Goal: Task Accomplishment & Management: Use online tool/utility

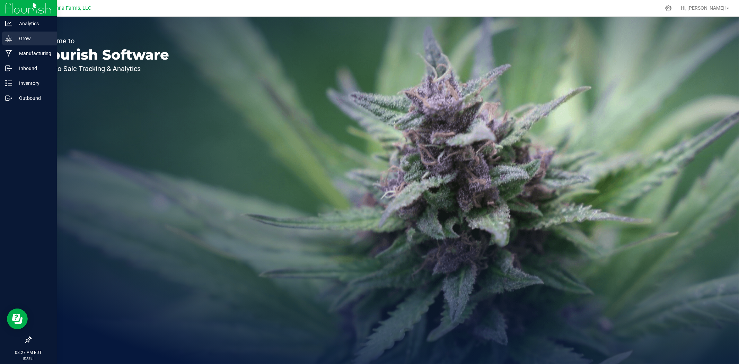
click at [14, 38] on p "Grow" at bounding box center [33, 38] width 42 height 8
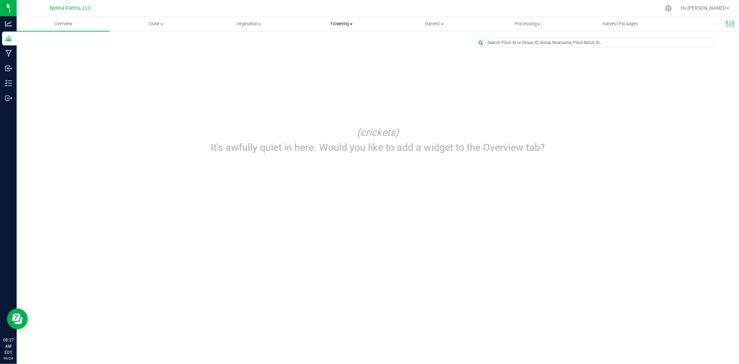
click at [351, 24] on span at bounding box center [351, 24] width 3 height 1
click at [337, 47] on span "Flowering groups" at bounding box center [324, 50] width 58 height 6
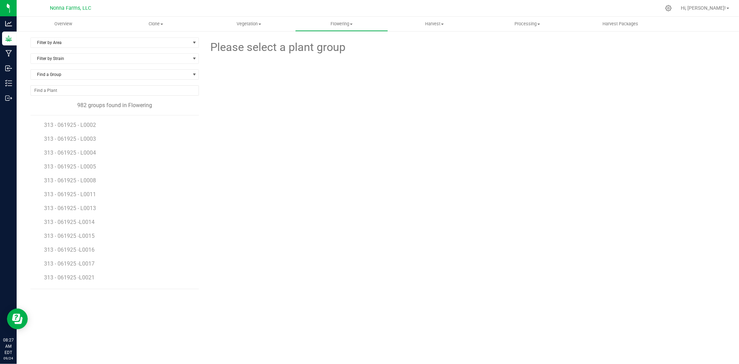
click at [84, 217] on li "313 - 061925 -L0014" at bounding box center [119, 219] width 150 height 14
click at [87, 220] on span "313 - 061925 -L0014" at bounding box center [70, 222] width 52 height 7
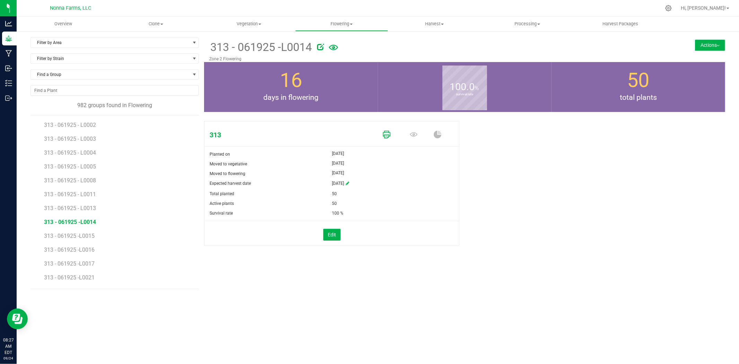
click at [386, 134] on icon at bounding box center [387, 135] width 8 height 8
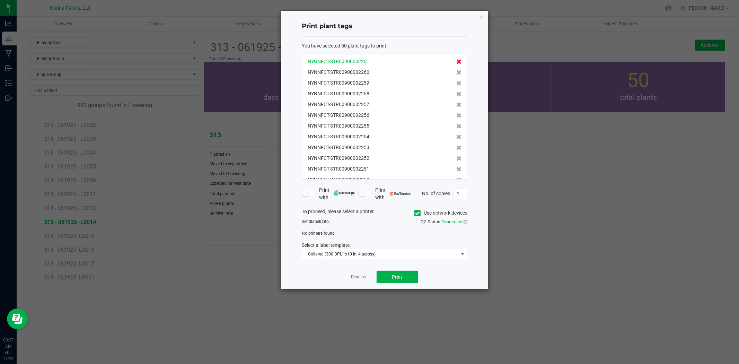
click at [456, 63] on icon at bounding box center [458, 61] width 5 height 5
click at [456, 70] on icon at bounding box center [458, 72] width 5 height 5
click at [456, 63] on icon at bounding box center [458, 61] width 5 height 5
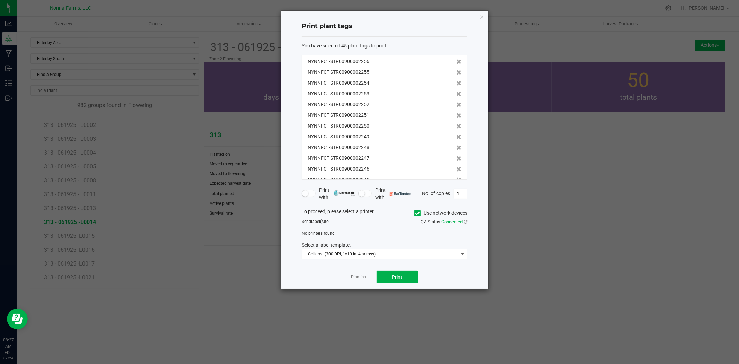
click at [456, 63] on icon at bounding box center [458, 61] width 5 height 5
click at [456, 70] on icon at bounding box center [458, 72] width 5 height 5
click at [456, 63] on icon at bounding box center [458, 61] width 5 height 5
click at [456, 70] on icon at bounding box center [458, 72] width 5 height 5
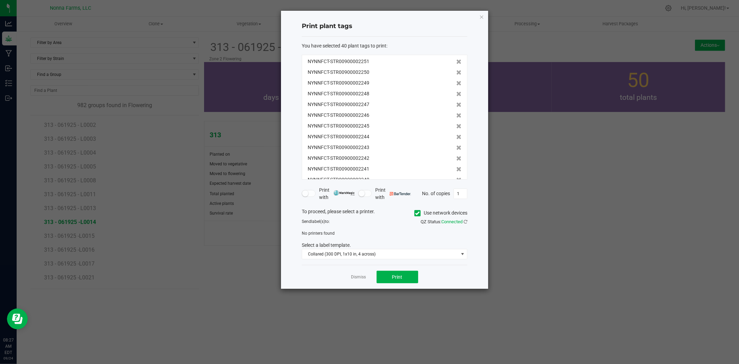
click at [456, 63] on icon at bounding box center [458, 61] width 5 height 5
click at [456, 70] on icon at bounding box center [458, 72] width 5 height 5
click at [456, 63] on icon at bounding box center [458, 61] width 5 height 5
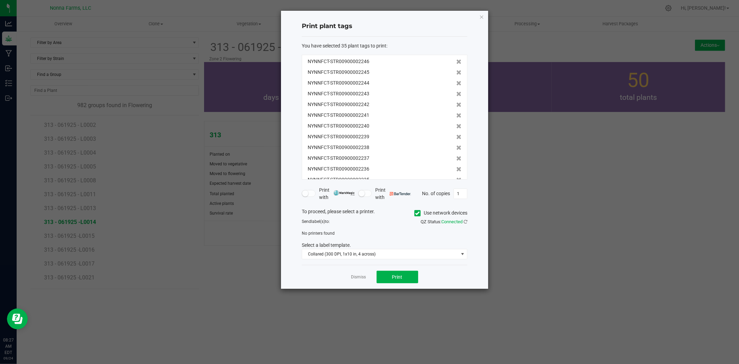
click at [456, 63] on icon at bounding box center [458, 61] width 5 height 5
click at [456, 70] on icon at bounding box center [458, 72] width 5 height 5
click at [456, 63] on icon at bounding box center [458, 61] width 5 height 5
click at [456, 64] on icon at bounding box center [458, 61] width 5 height 5
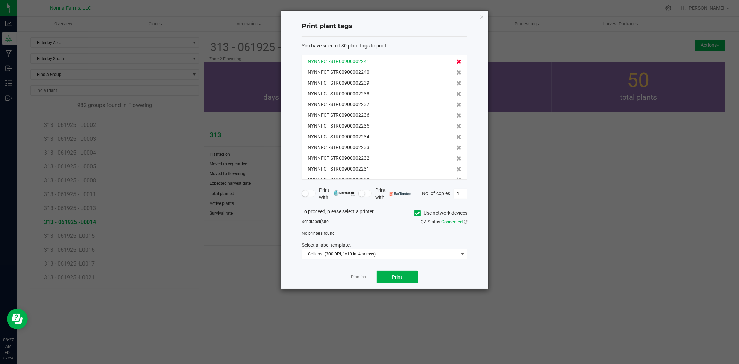
click at [456, 64] on icon at bounding box center [458, 61] width 5 height 5
click at [456, 69] on span at bounding box center [458, 72] width 5 height 7
click at [454, 65] on div "NYNNFCT-STR00900002239 NYNNFCT-STR00900002238 NYNNFCT-STR00900002237 NYNNFCT-ST…" at bounding box center [385, 117] width 166 height 125
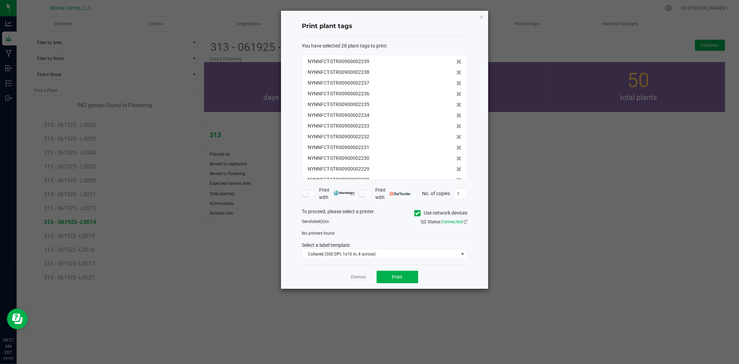
click at [454, 65] on div "NYNNFCT-STR00900002239 NYNNFCT-STR00900002238 NYNNFCT-STR00900002237 NYNNFCT-ST…" at bounding box center [385, 117] width 166 height 125
click at [456, 63] on icon at bounding box center [458, 61] width 5 height 5
click at [456, 69] on span at bounding box center [458, 72] width 5 height 7
click at [456, 65] on span at bounding box center [458, 61] width 5 height 7
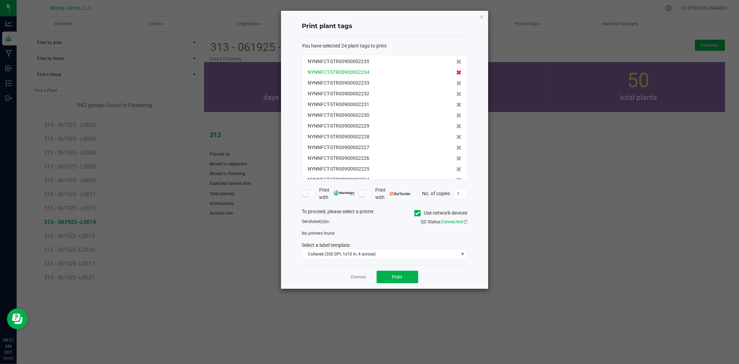
click at [456, 65] on span at bounding box center [458, 61] width 5 height 7
click at [456, 62] on icon at bounding box center [458, 61] width 5 height 5
click at [456, 70] on icon at bounding box center [458, 72] width 5 height 5
click at [456, 62] on icon at bounding box center [458, 61] width 5 height 5
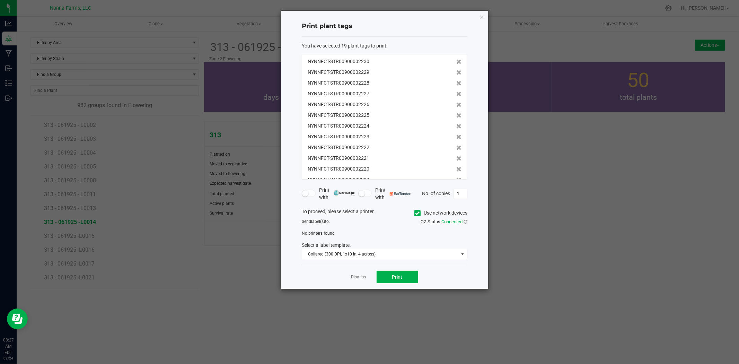
click at [456, 62] on icon at bounding box center [458, 61] width 5 height 5
click at [456, 63] on icon at bounding box center [458, 61] width 5 height 5
click at [456, 70] on icon at bounding box center [458, 72] width 5 height 5
click at [456, 63] on icon at bounding box center [458, 61] width 5 height 5
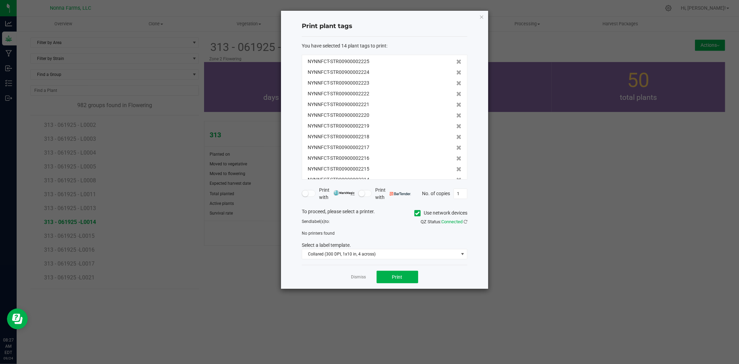
click at [456, 63] on icon at bounding box center [458, 61] width 5 height 5
click at [456, 64] on icon at bounding box center [458, 61] width 5 height 5
click at [456, 69] on span at bounding box center [458, 72] width 5 height 7
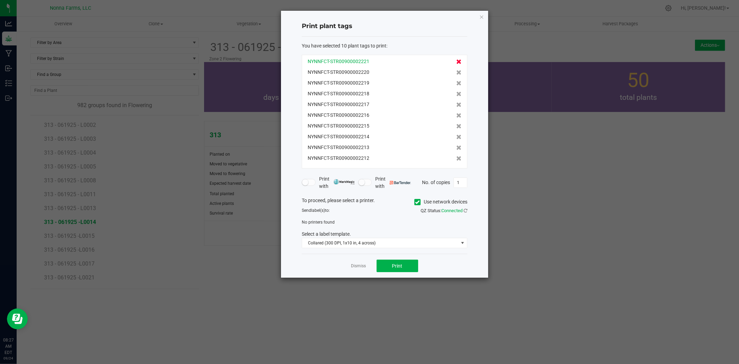
click at [456, 64] on span at bounding box center [458, 61] width 5 height 7
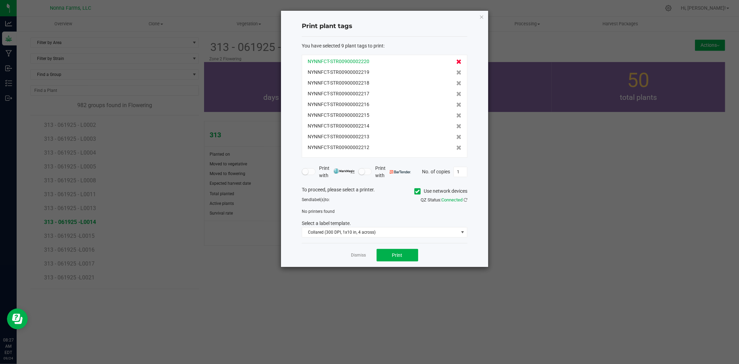
click at [456, 64] on span at bounding box center [458, 61] width 5 height 7
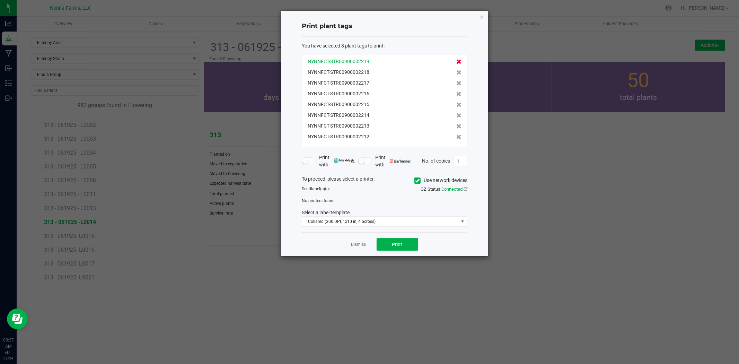
click at [456, 62] on icon at bounding box center [458, 61] width 5 height 5
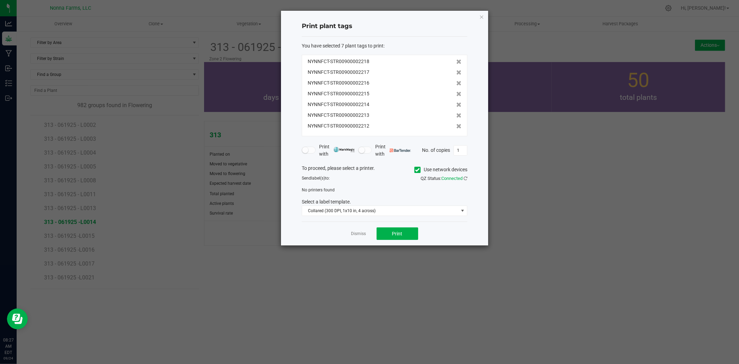
click at [456, 62] on icon at bounding box center [458, 61] width 5 height 5
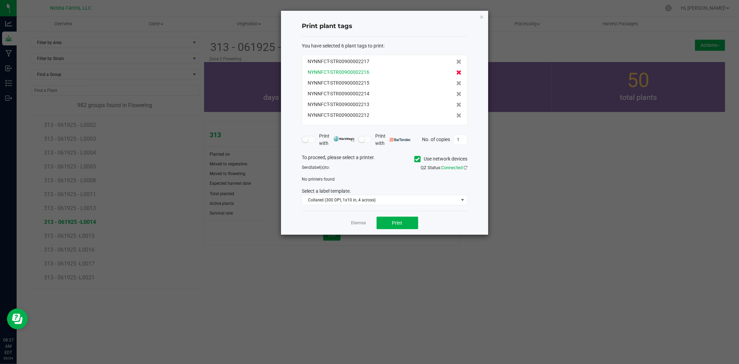
click at [456, 64] on icon at bounding box center [458, 61] width 5 height 5
click at [456, 69] on span at bounding box center [458, 72] width 5 height 7
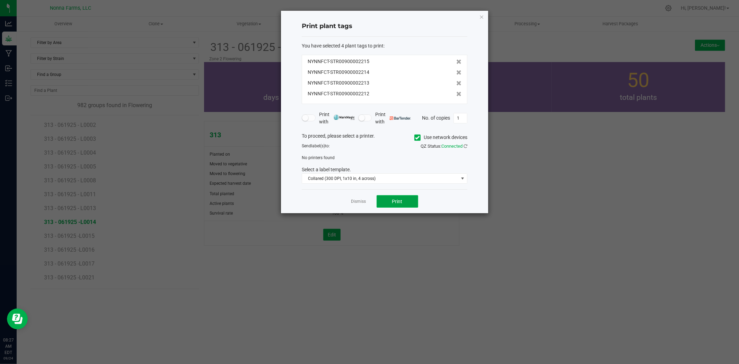
click at [405, 203] on button "Print" at bounding box center [398, 201] width 42 height 12
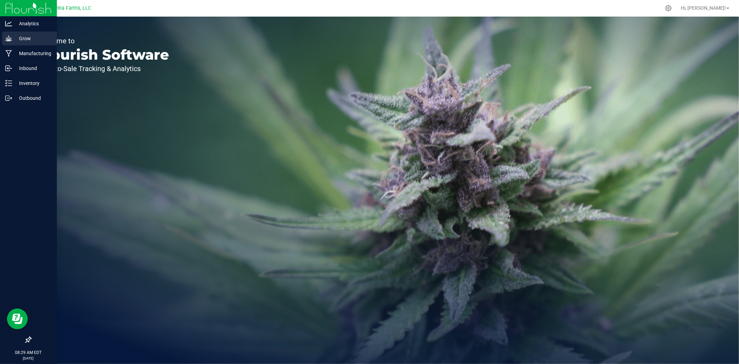
click at [18, 38] on p "Grow" at bounding box center [33, 38] width 42 height 8
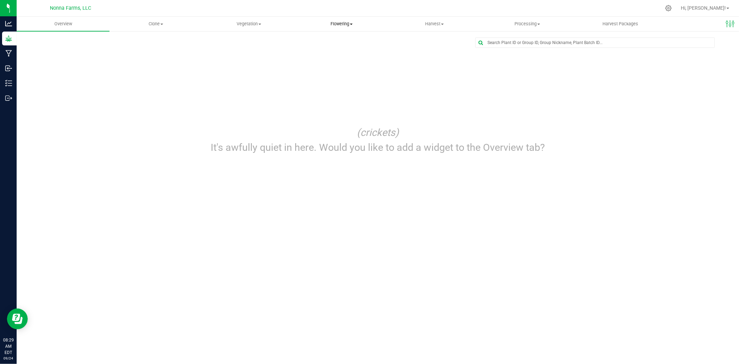
click at [346, 23] on span "Flowering" at bounding box center [342, 24] width 92 height 6
click at [330, 47] on span "Flowering groups" at bounding box center [324, 50] width 58 height 6
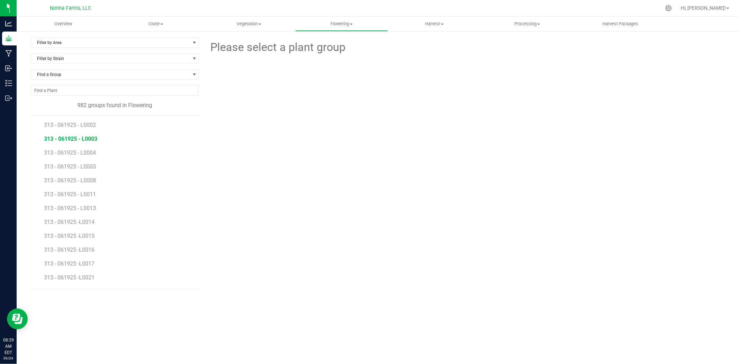
click at [94, 139] on span "313 - 061925 - L0003" at bounding box center [70, 138] width 53 height 7
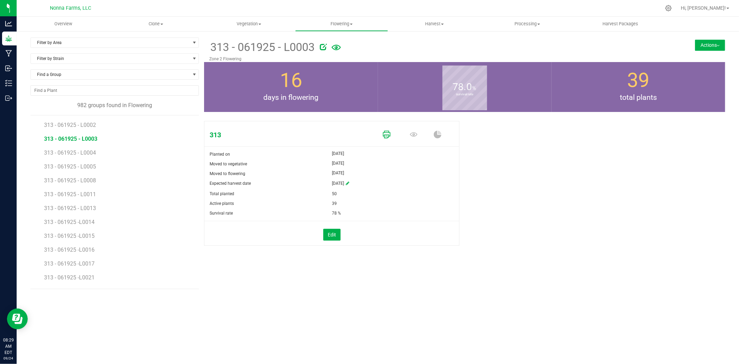
click at [385, 134] on icon at bounding box center [387, 135] width 8 height 8
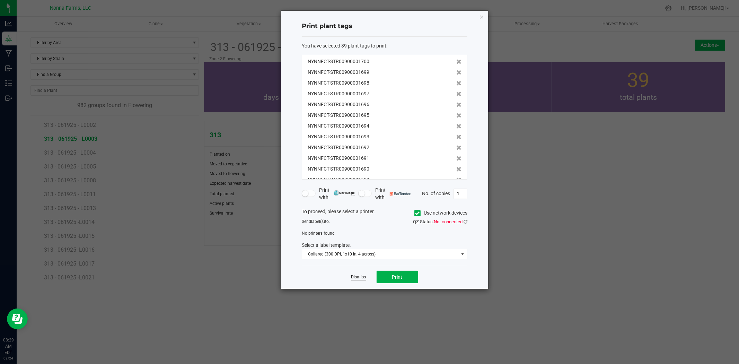
click at [359, 278] on link "Dismiss" at bounding box center [358, 277] width 15 height 6
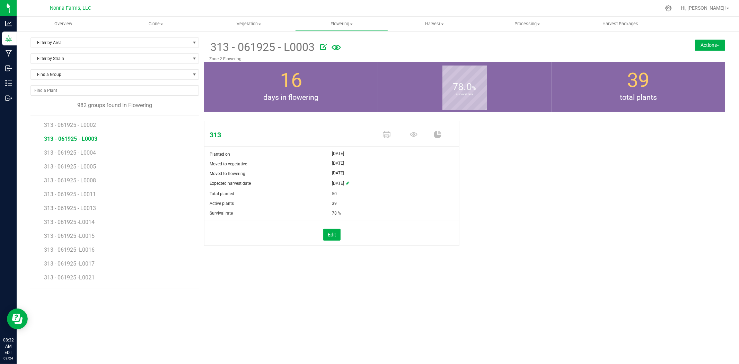
click at [599, 184] on div "313 Planted on Jun 22, 2025 Moved to vegetative Jul 14, 2025 Moved to flowering…" at bounding box center [464, 190] width 521 height 145
